Goal: Information Seeking & Learning: Check status

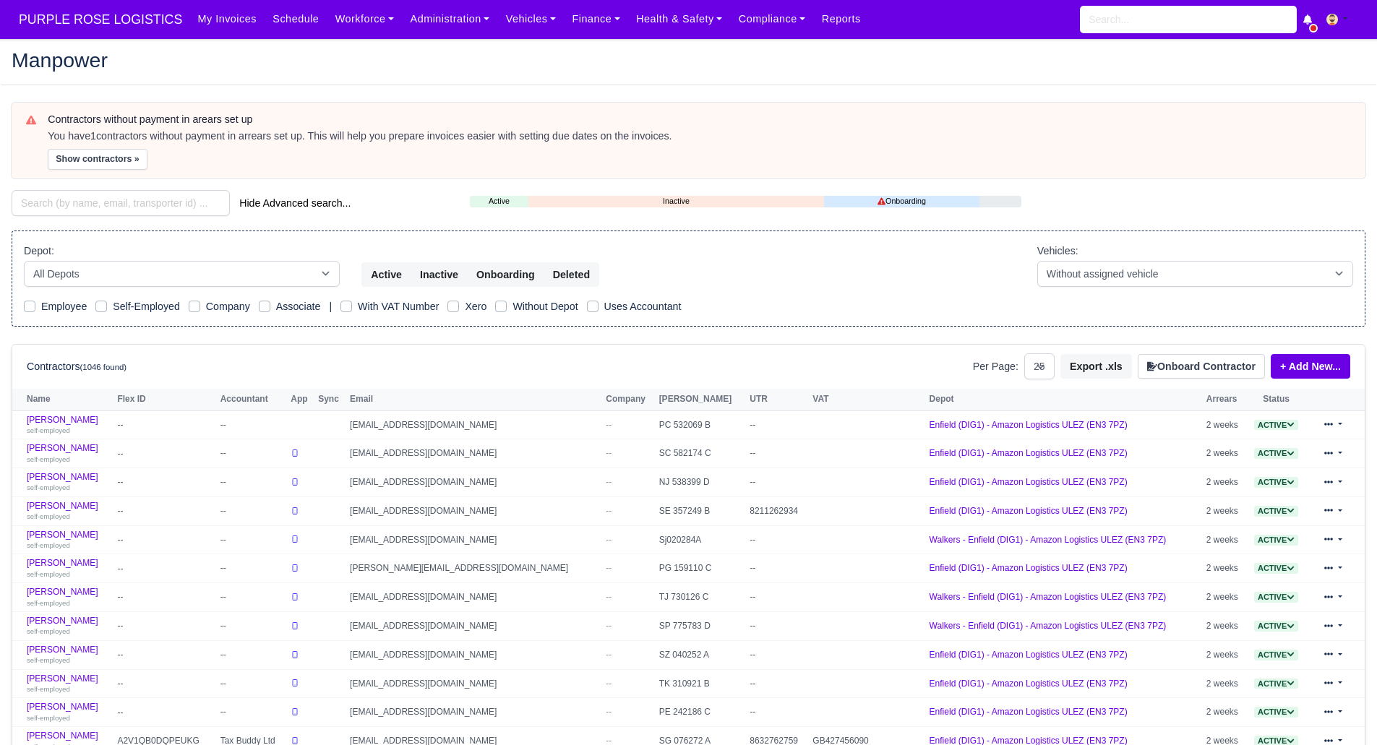
select select "25"
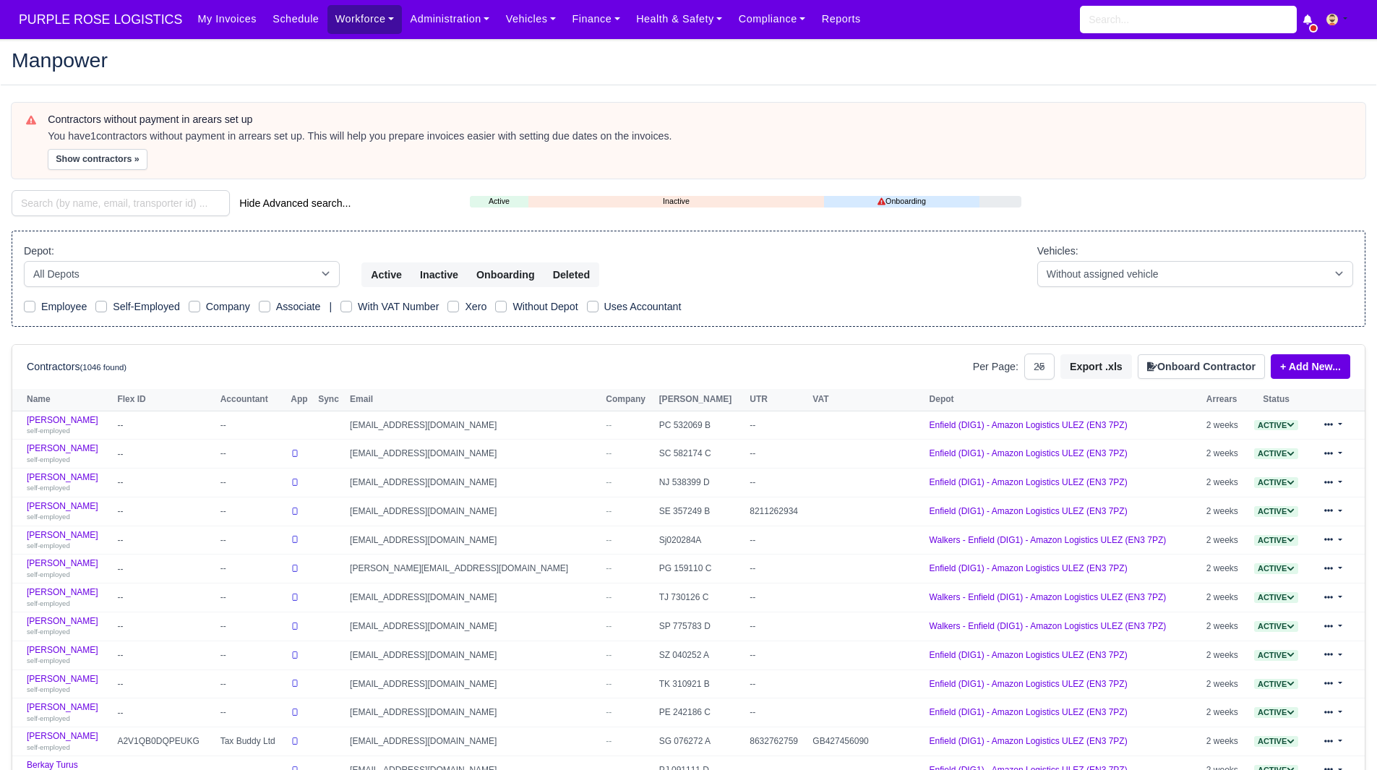
click at [340, 28] on link "Workforce" at bounding box center [364, 19] width 75 height 28
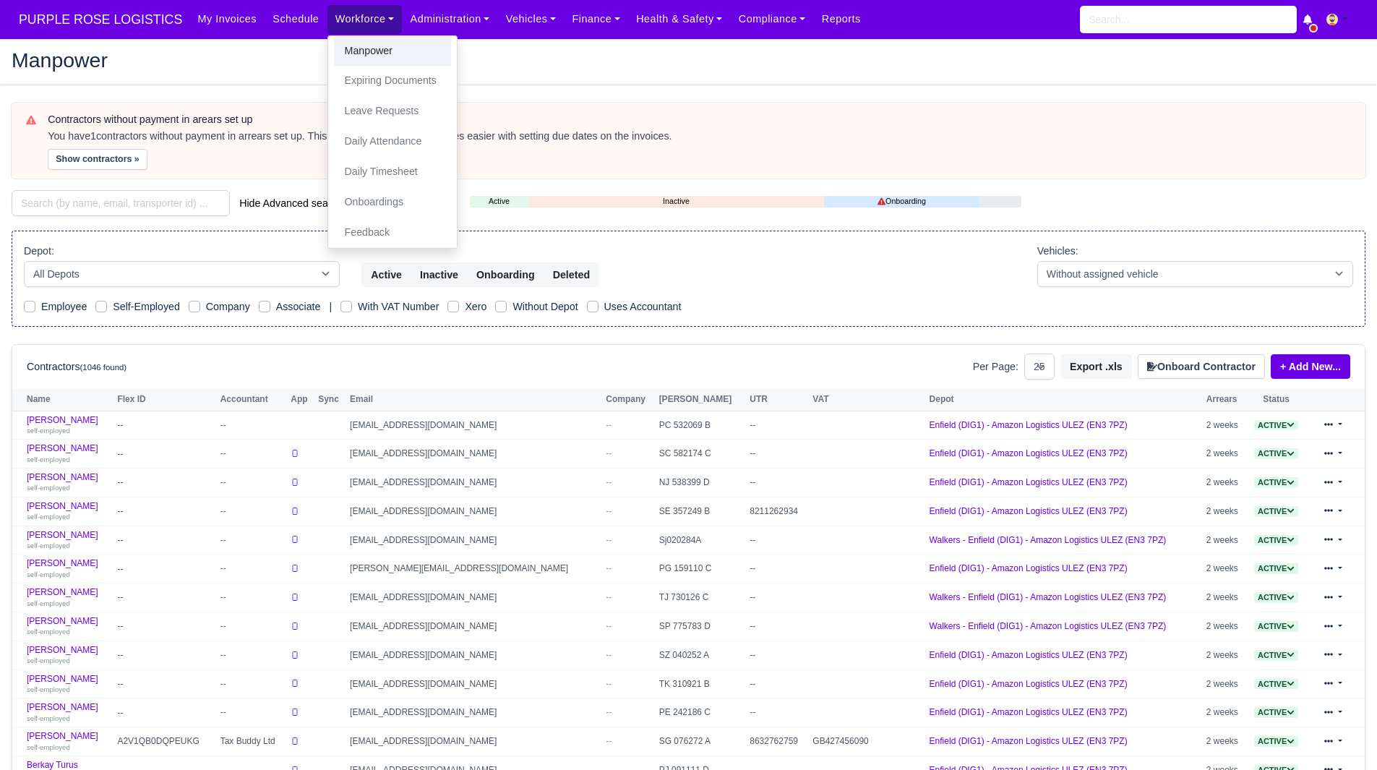
click at [348, 50] on link "Manpower" at bounding box center [392, 51] width 117 height 30
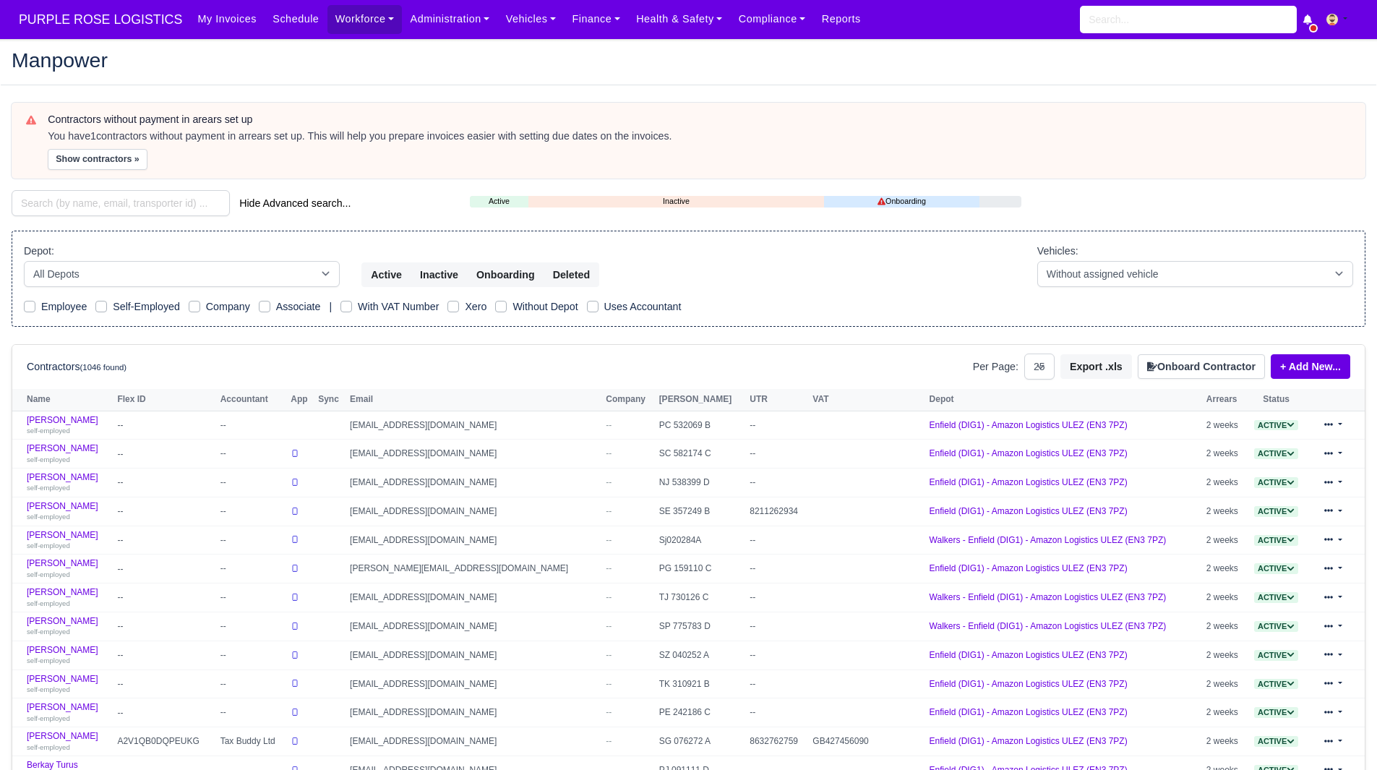
select select "25"
click at [156, 204] on input "search" at bounding box center [121, 203] width 218 height 26
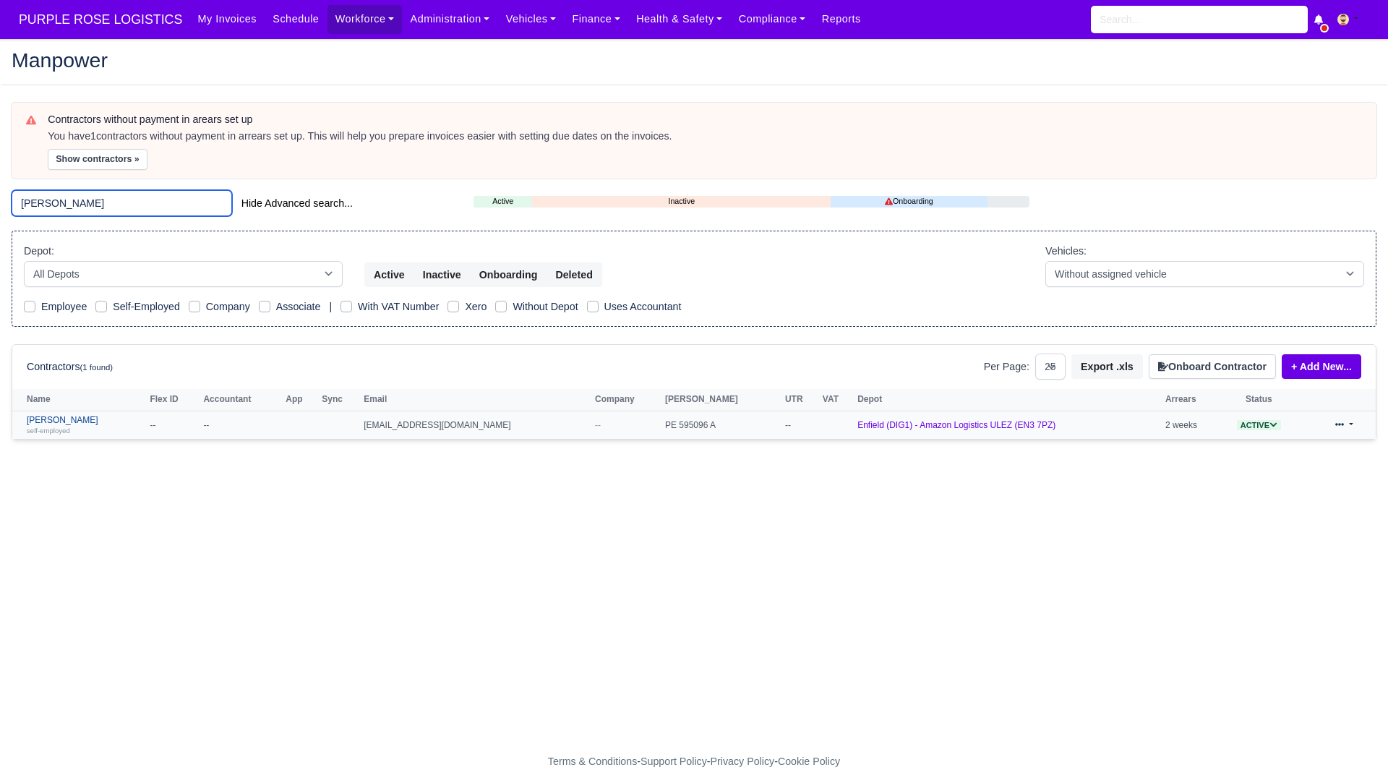
type input "dian"
click at [58, 416] on link "Dianni Scarborough self-employed" at bounding box center [85, 425] width 116 height 21
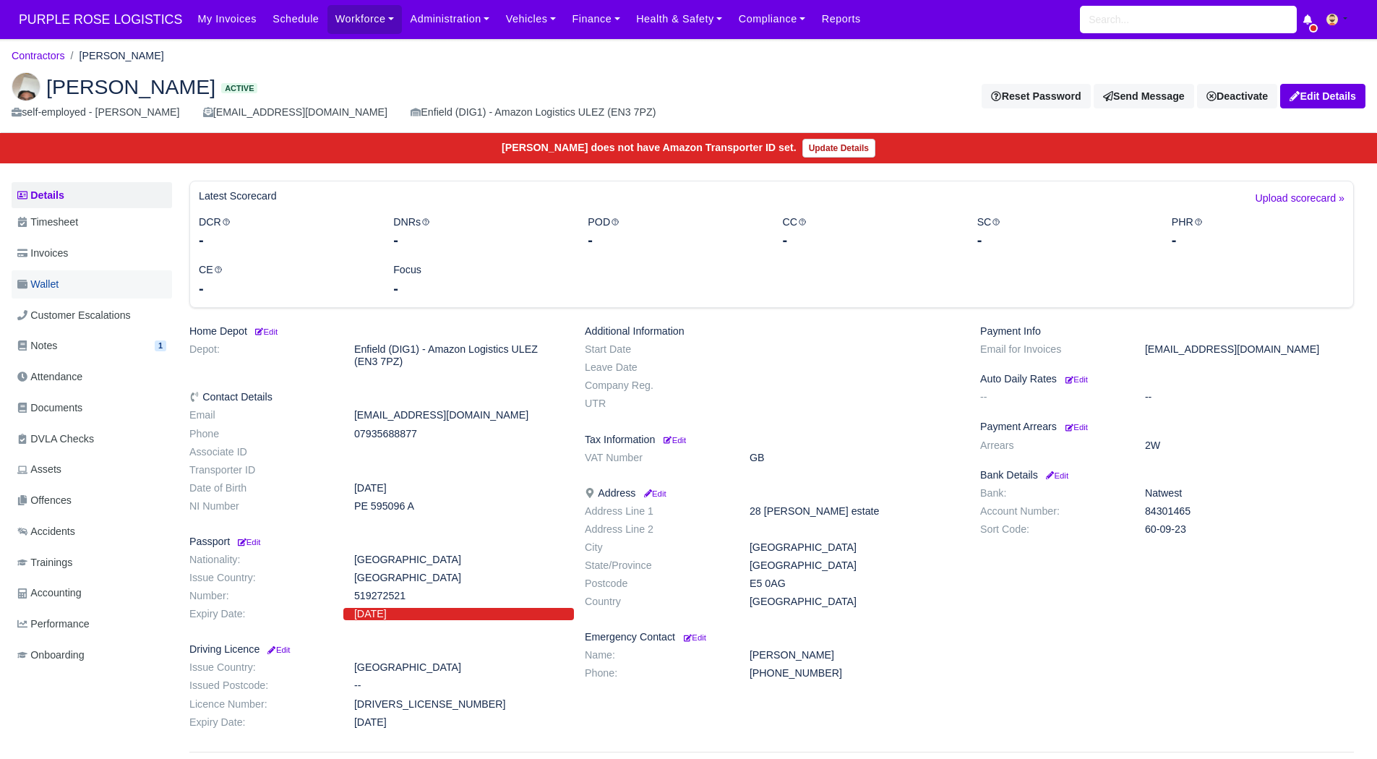
click at [64, 281] on link "Wallet" at bounding box center [92, 284] width 160 height 28
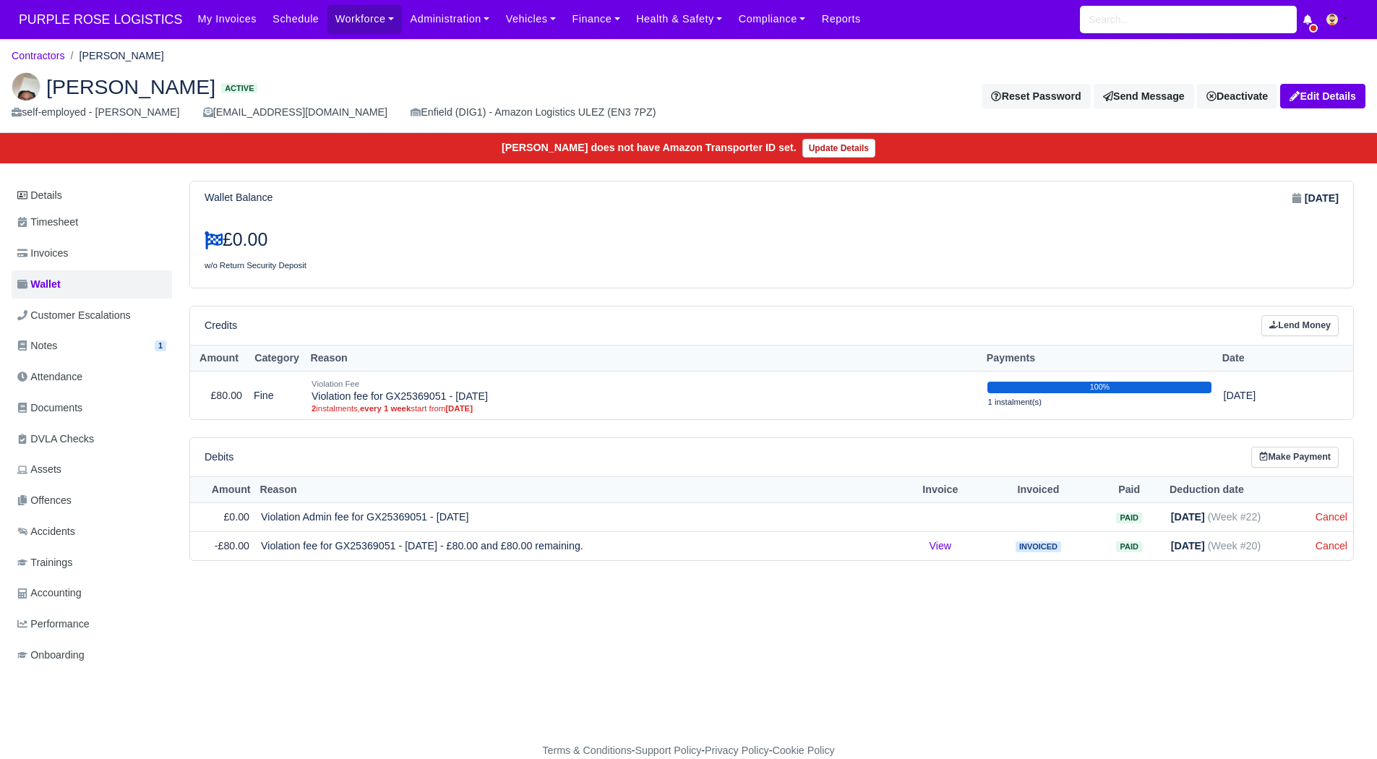
scroll to position [11, 0]
click at [96, 255] on link "Invoices" at bounding box center [92, 253] width 160 height 28
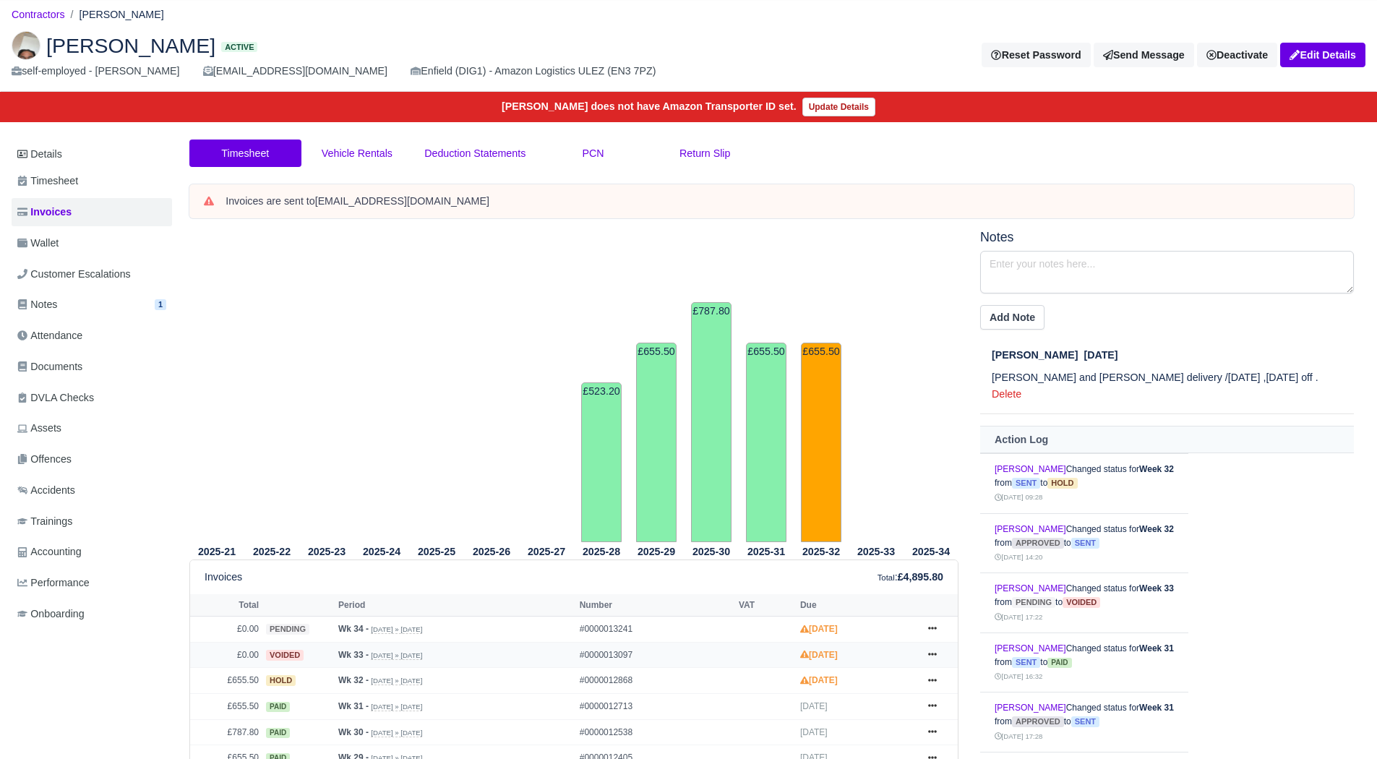
scroll to position [7, 0]
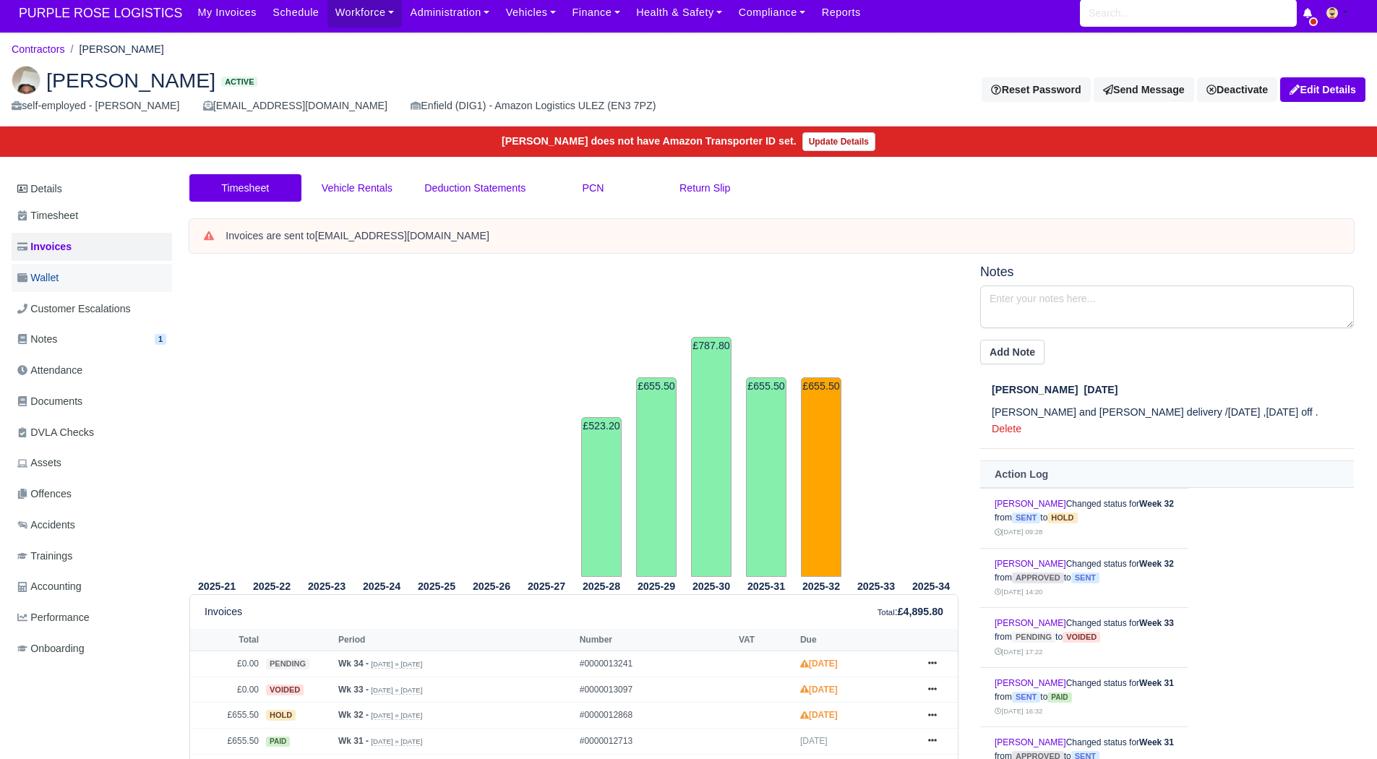
click at [133, 275] on link "Wallet" at bounding box center [92, 278] width 160 height 28
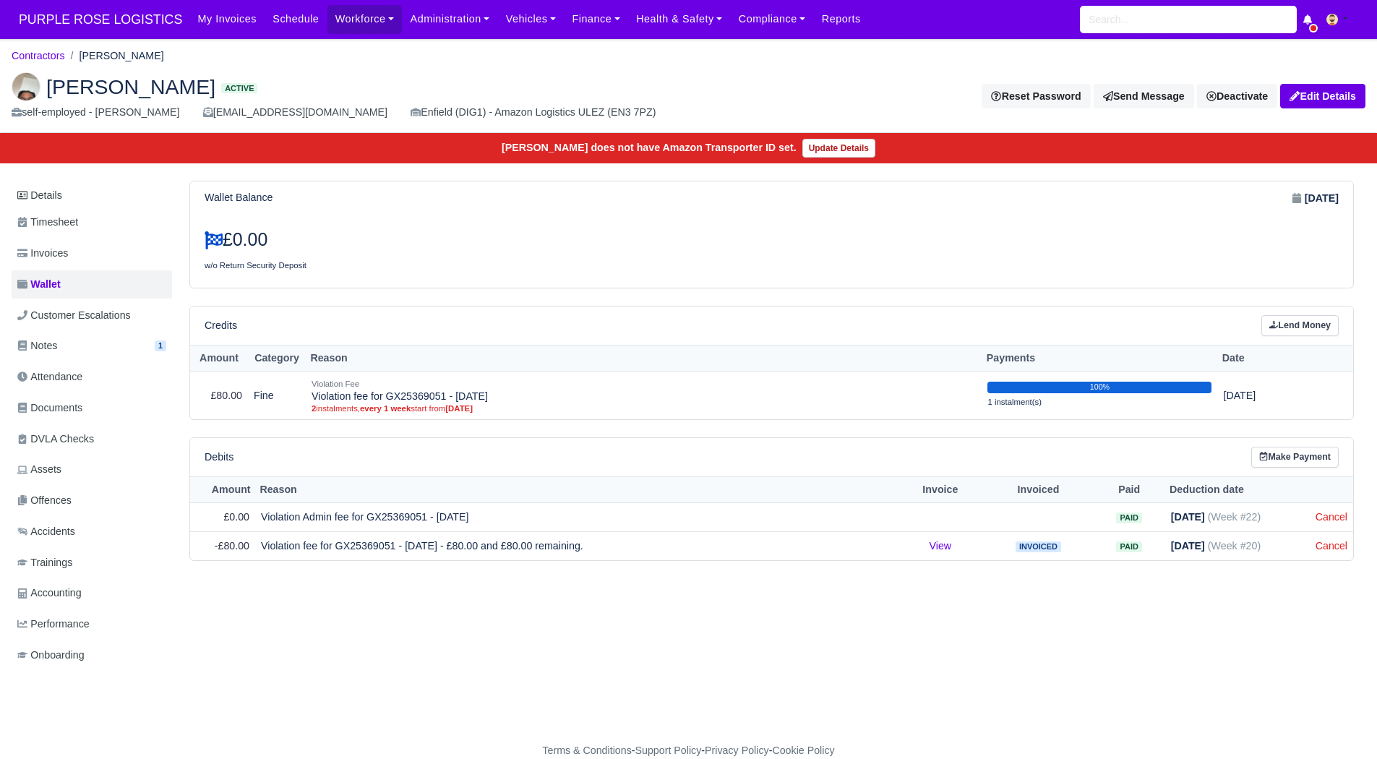
scroll to position [11, 0]
click at [95, 246] on link "Invoices" at bounding box center [92, 253] width 160 height 28
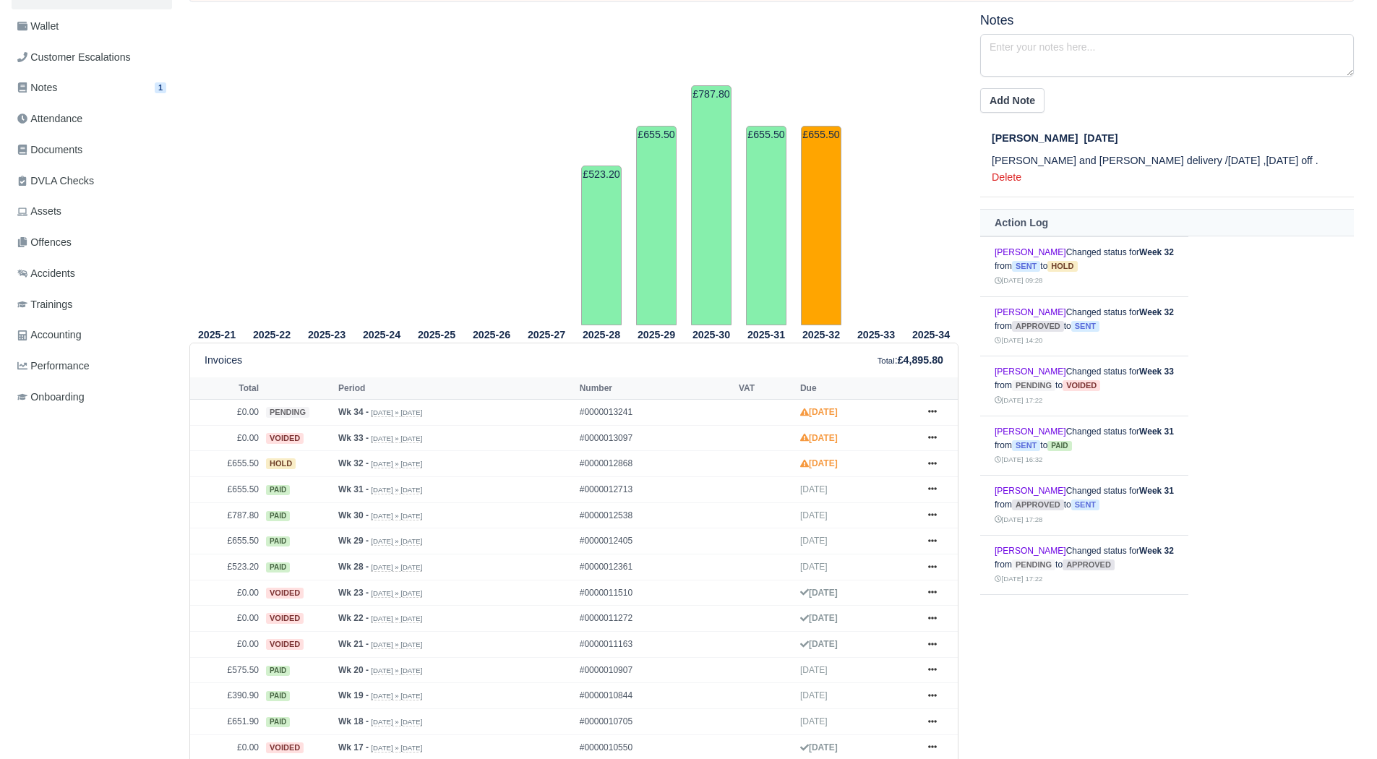
scroll to position [275, 0]
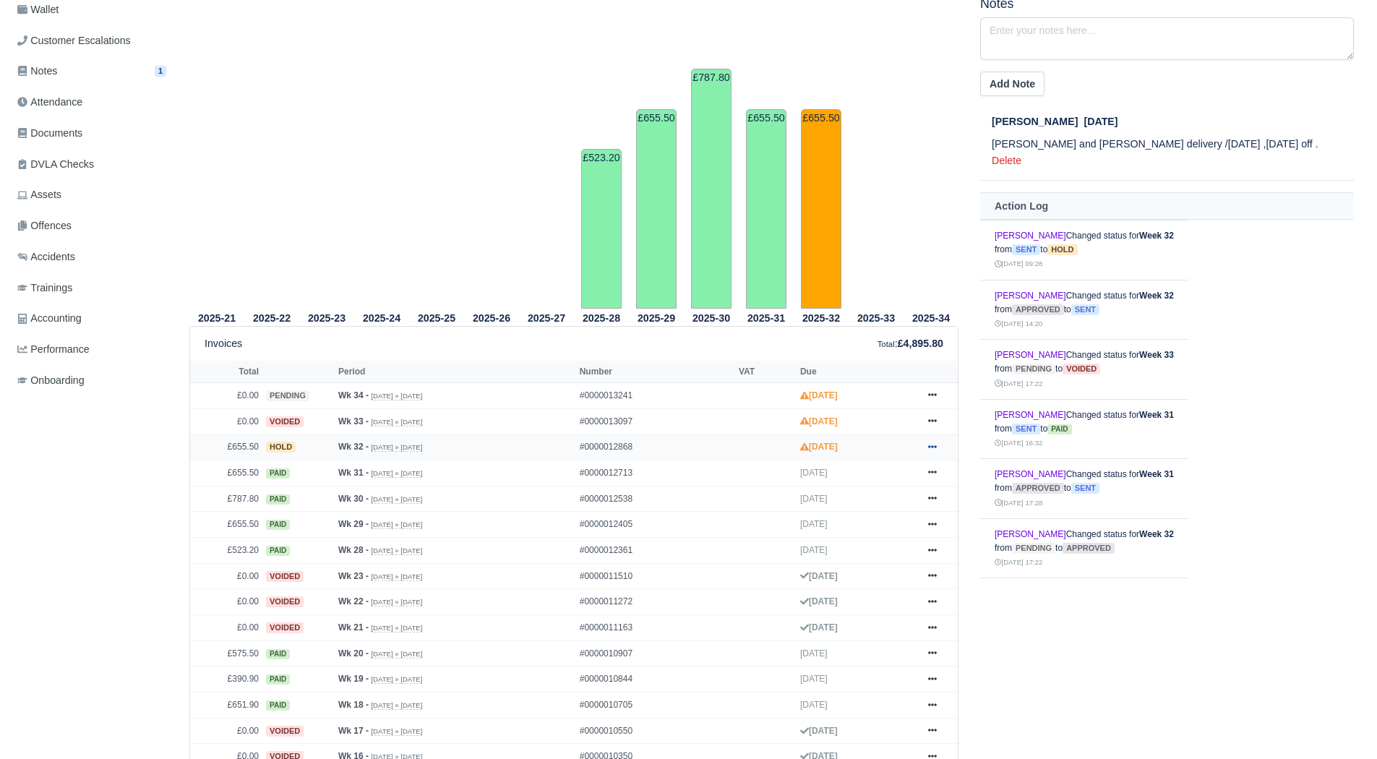
click at [934, 446] on icon at bounding box center [932, 446] width 9 height 9
click at [462, 252] on tr "2025-25" at bounding box center [436, 152] width 55 height 312
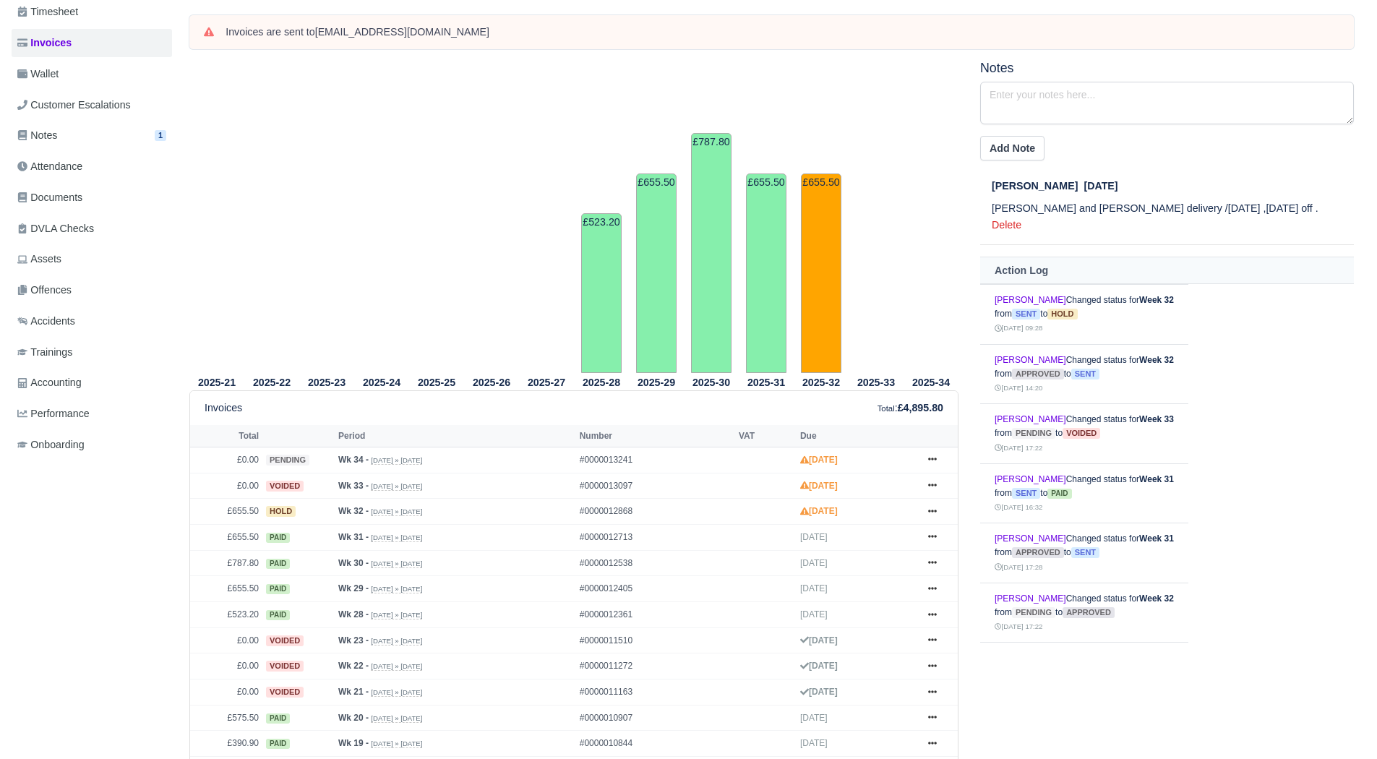
scroll to position [374, 0]
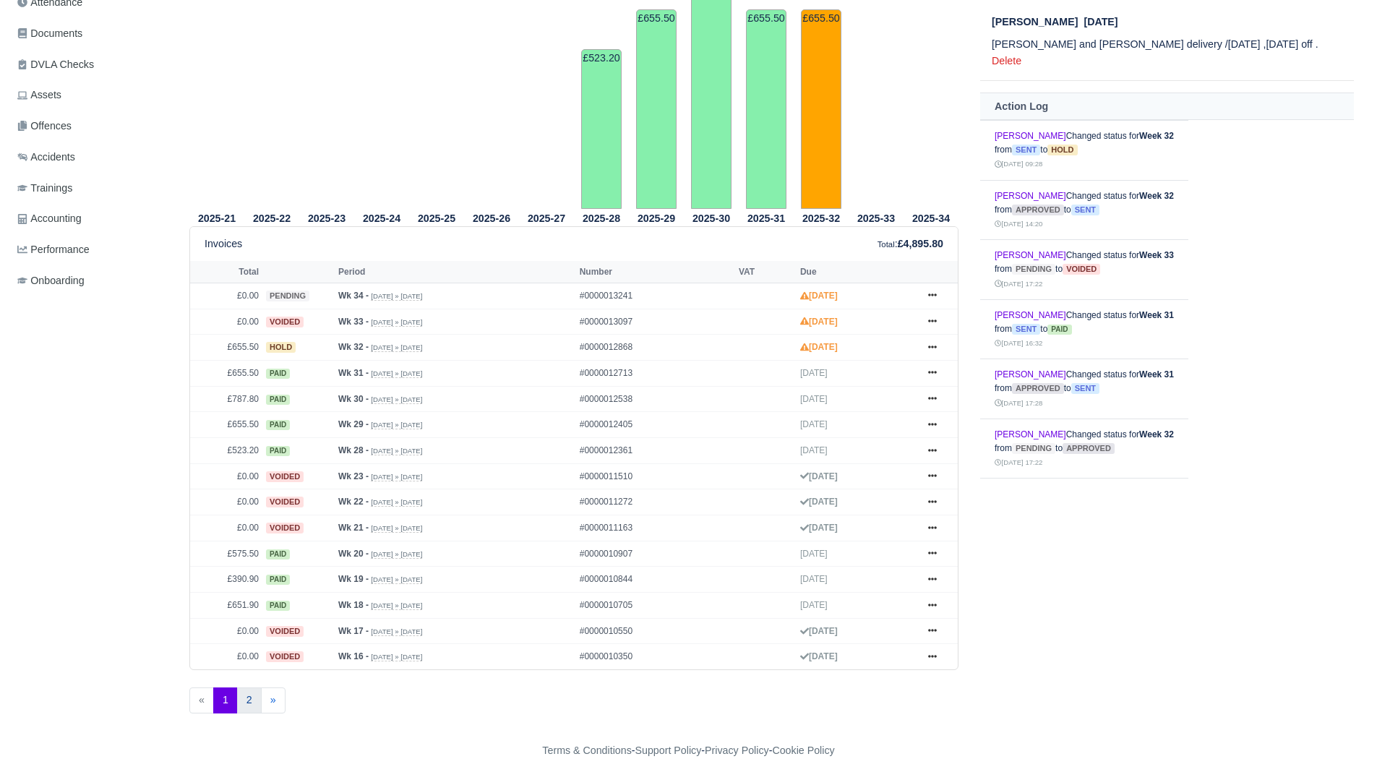
click at [246, 703] on link "2" at bounding box center [249, 700] width 25 height 26
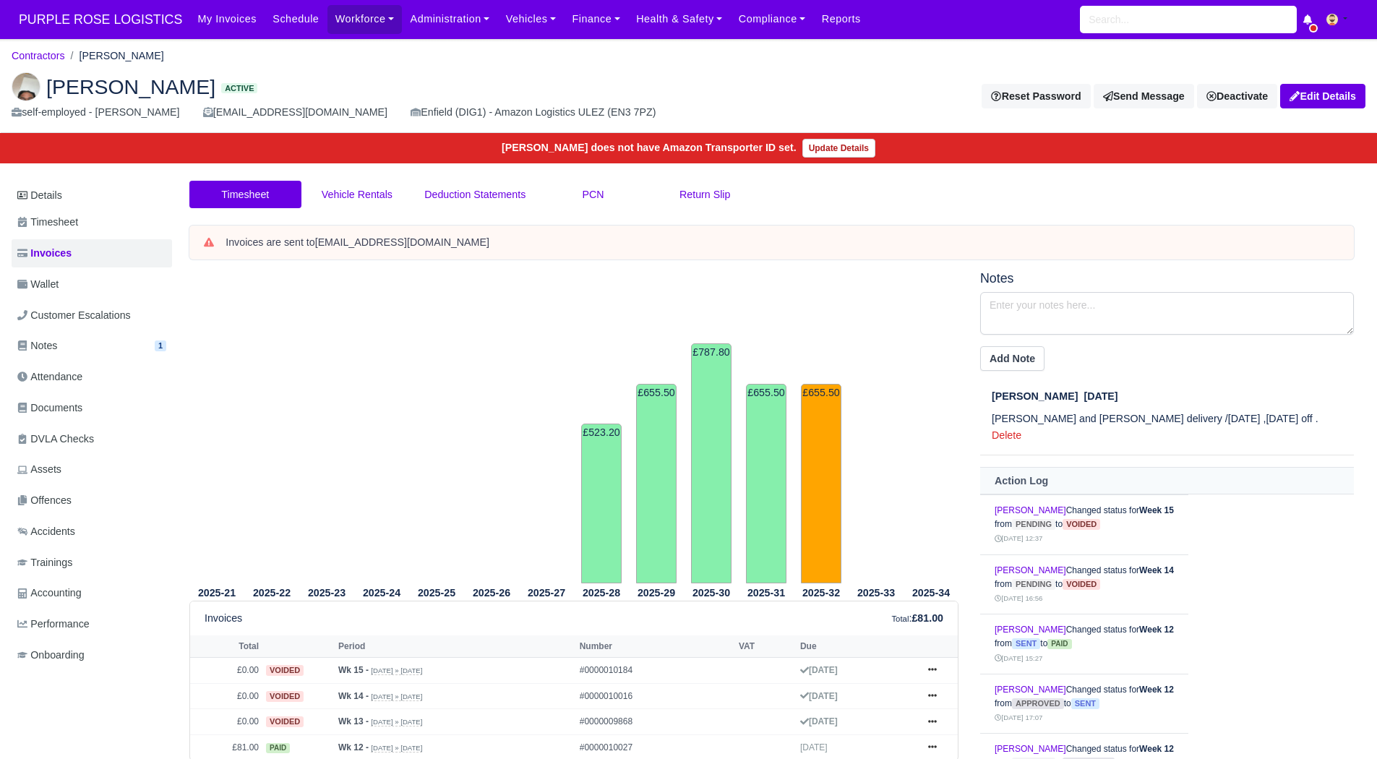
scroll to position [112, 0]
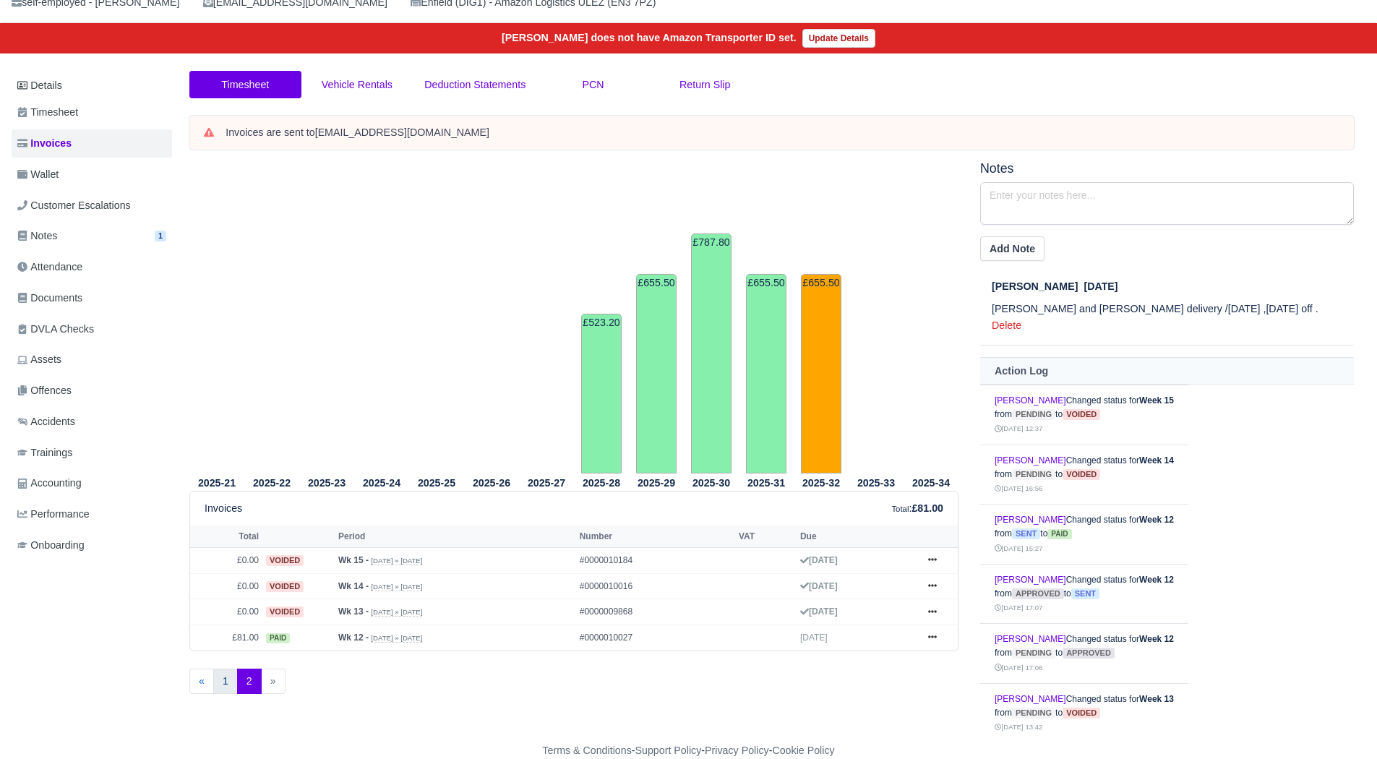
click at [224, 685] on link "1" at bounding box center [225, 682] width 25 height 26
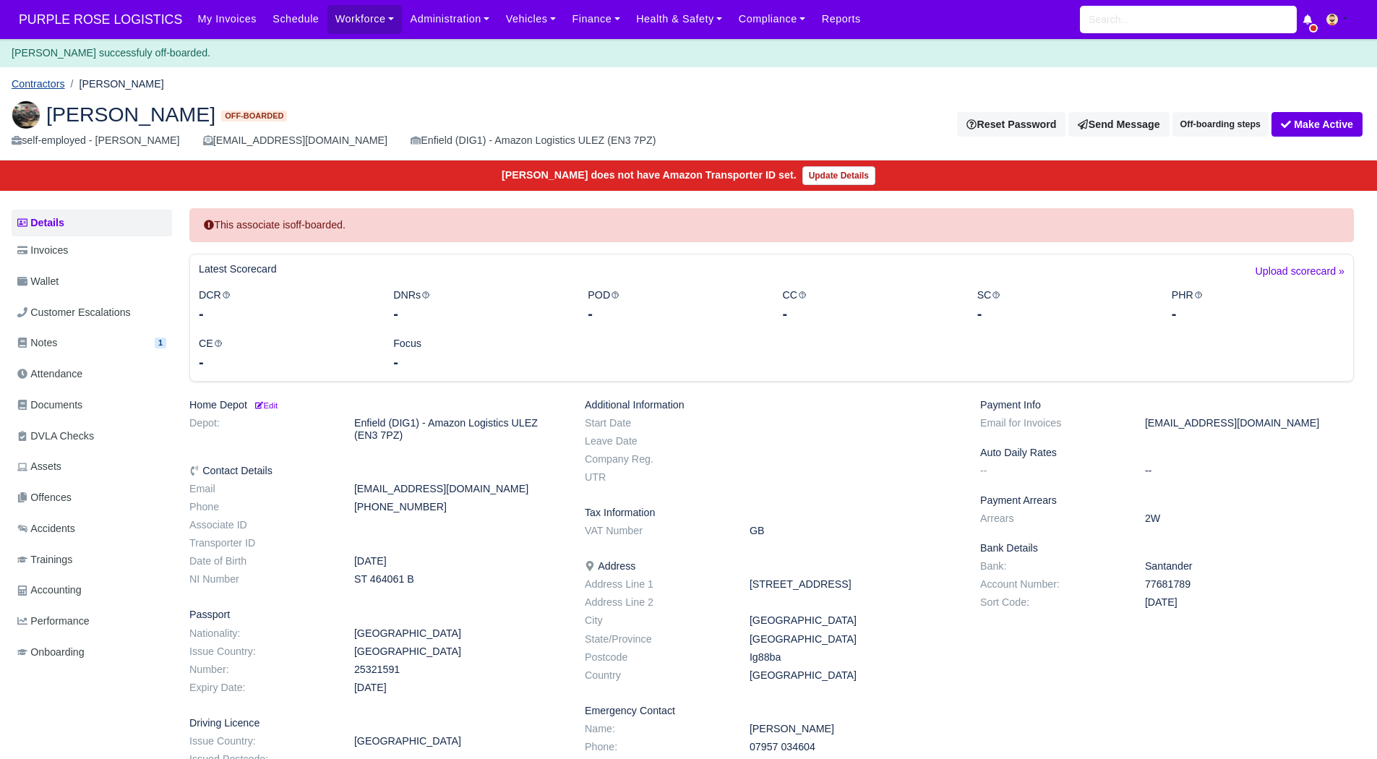
click at [53, 86] on link "Contractors" at bounding box center [38, 84] width 53 height 12
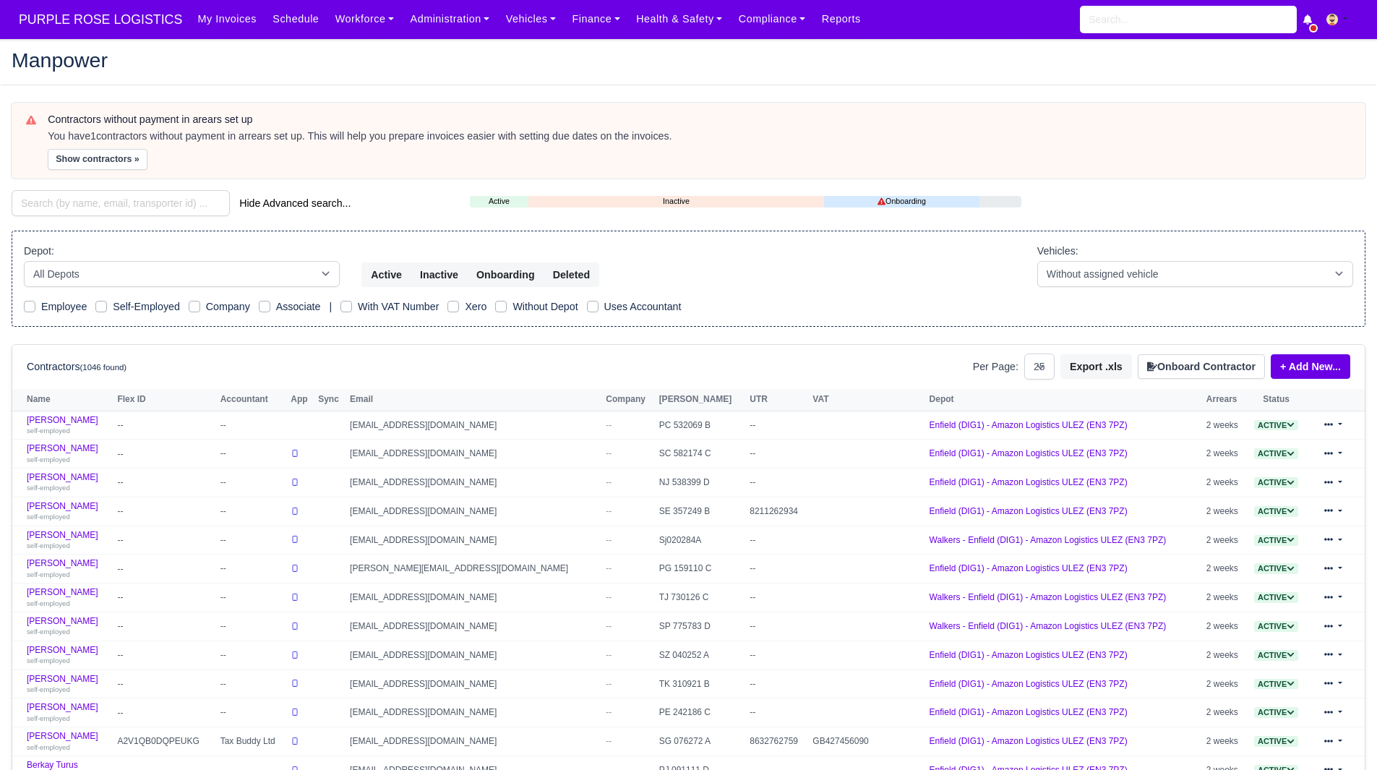
select select "25"
